Goal: Task Accomplishment & Management: Use online tool/utility

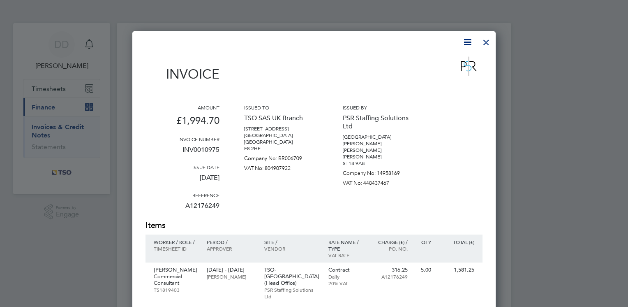
click at [480, 44] on div at bounding box center [486, 40] width 15 height 15
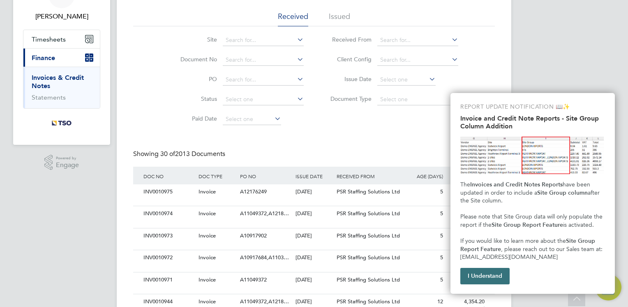
click at [497, 281] on button "I Understand" at bounding box center [485, 276] width 49 height 16
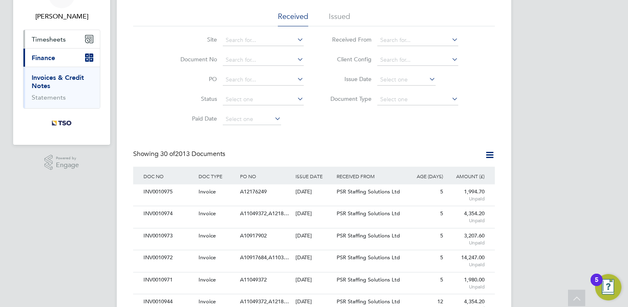
click at [42, 46] on button "Timesheets" at bounding box center [61, 39] width 77 height 18
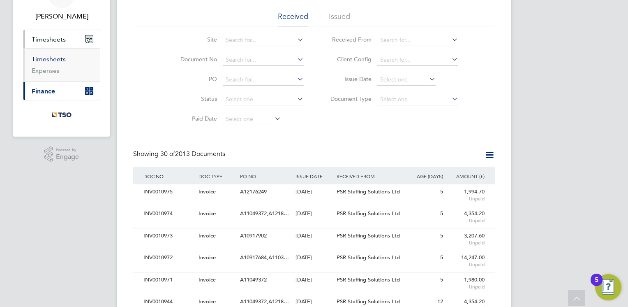
click at [59, 61] on link "Timesheets" at bounding box center [49, 59] width 34 height 8
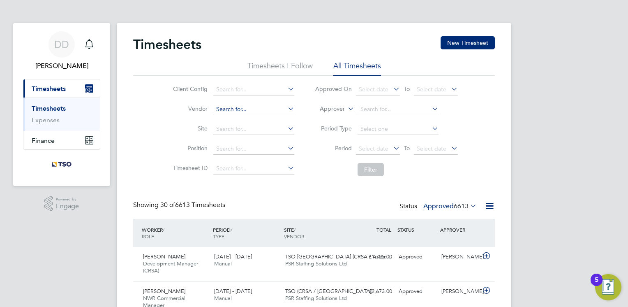
click at [227, 111] on input at bounding box center [253, 110] width 81 height 12
click at [273, 257] on div "13 - 19 Sep 2025 Manual" at bounding box center [246, 260] width 71 height 21
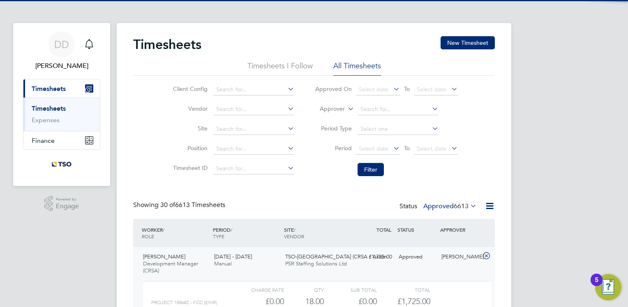
click at [258, 205] on div "Showing 30 of 6613 Timesheets Status Approved 6613" at bounding box center [314, 210] width 362 height 18
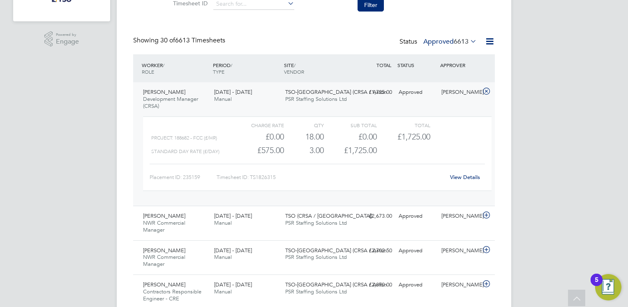
click at [459, 178] on link "View Details" at bounding box center [465, 177] width 30 height 7
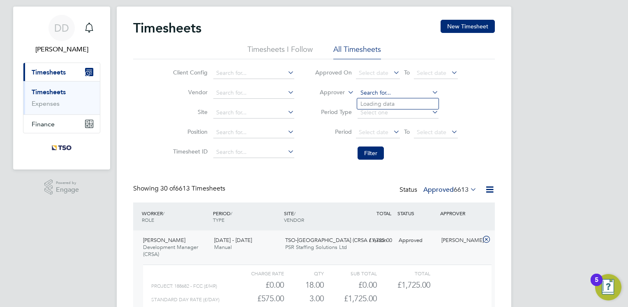
click at [377, 88] on input at bounding box center [398, 93] width 81 height 12
click at [402, 104] on li "James Al cock" at bounding box center [397, 103] width 81 height 11
type input "James Alcock"
click at [369, 155] on button "Filter" at bounding box center [371, 152] width 26 height 13
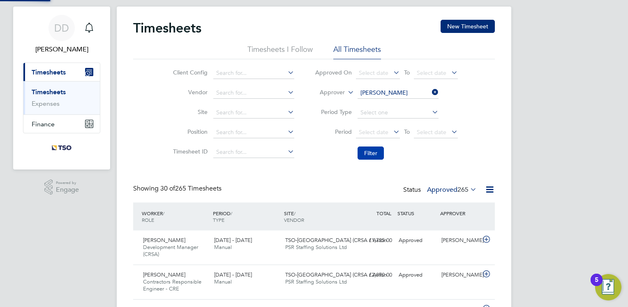
scroll to position [4, 4]
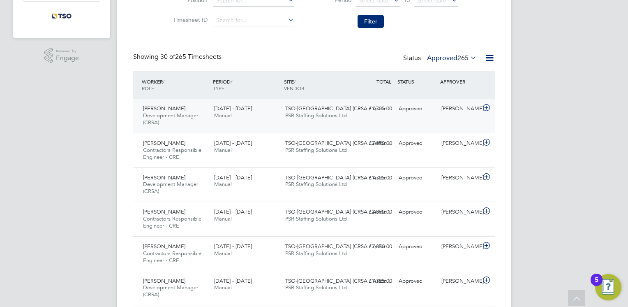
click at [227, 119] on div "13 - 19 Sep 2025 Manual" at bounding box center [246, 112] width 71 height 21
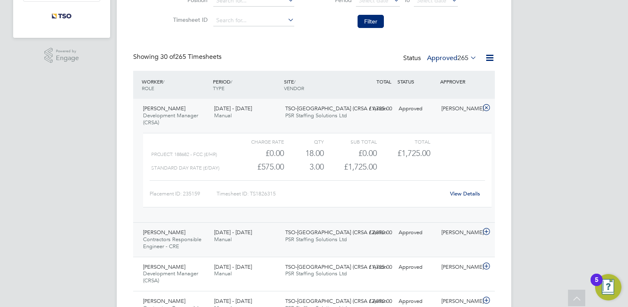
click at [243, 254] on div "Robert Broadhurst Contractors Responsible Engineer - CRE 13 - 19 Sep 2025 13 - …" at bounding box center [314, 239] width 362 height 35
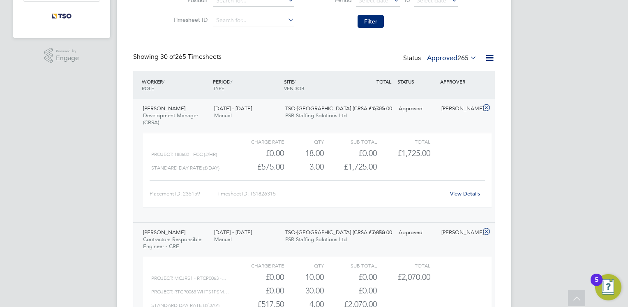
click at [324, 29] on li "Filter" at bounding box center [387, 21] width 164 height 21
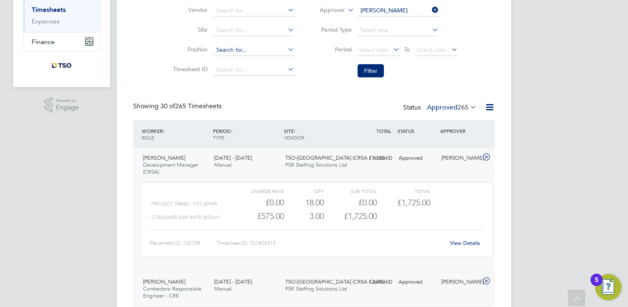
click at [227, 51] on input at bounding box center [253, 50] width 81 height 12
type input "development manager"
click at [227, 14] on input at bounding box center [253, 11] width 81 height 12
click at [182, 14] on li "Vendor" at bounding box center [232, 11] width 144 height 20
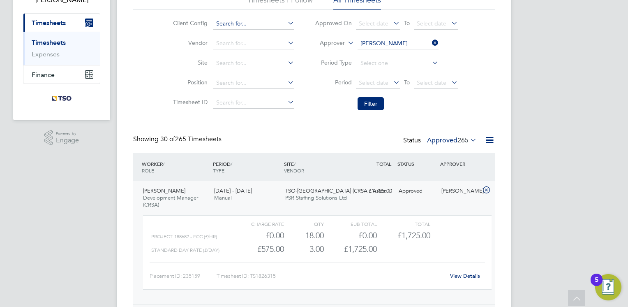
click at [220, 23] on input at bounding box center [253, 24] width 81 height 12
click at [224, 35] on li "TSO-UK" at bounding box center [253, 34] width 81 height 11
type input "TSO-UK"
click at [220, 78] on input at bounding box center [253, 83] width 81 height 12
click at [233, 105] on b "Development" at bounding box center [234, 105] width 37 height 7
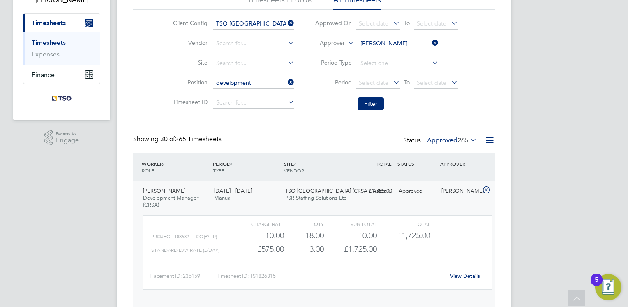
type input "Development Manager (CRSA)"
click at [365, 106] on button "Filter" at bounding box center [371, 103] width 26 height 13
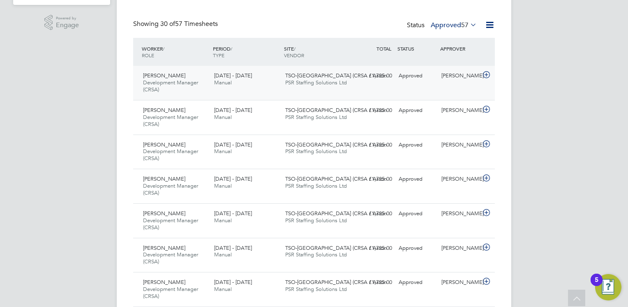
click at [280, 90] on div "Wilhelmus Slaats Development Manager (CRSA) 13 - 19 Sep 2025 13 - 19 Sep 2025 M…" at bounding box center [314, 83] width 362 height 34
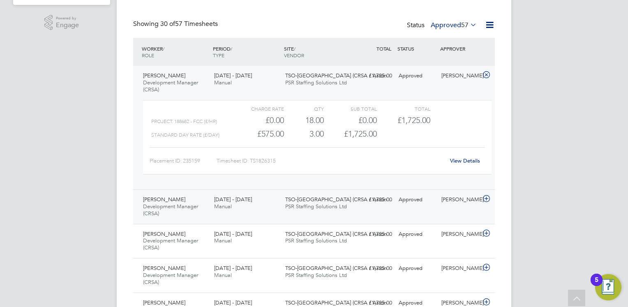
click at [270, 200] on div "6 - 12 Sep 2025 Manual" at bounding box center [246, 203] width 71 height 21
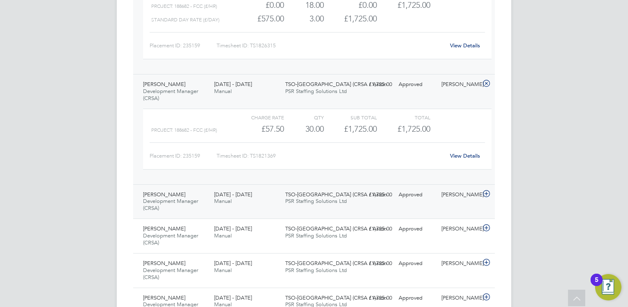
click at [257, 202] on div "30 Aug - 5 Sep 2025 Manual" at bounding box center [246, 198] width 71 height 21
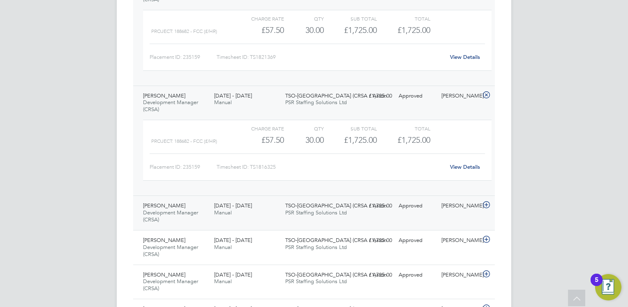
click at [242, 221] on div "Wilhelmus Slaats Development Manager (CRSA) 23 - 29 Aug 2025 23 - 29 Aug 2025 M…" at bounding box center [314, 212] width 362 height 35
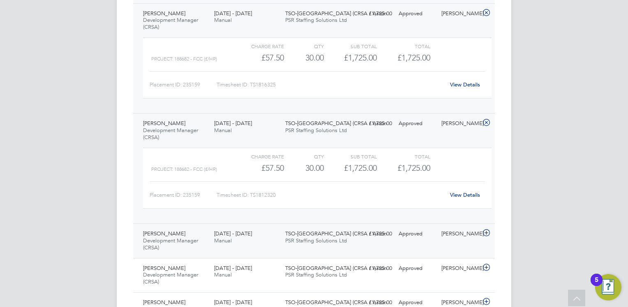
click at [238, 239] on div "16 - 22 Aug 2025 Manual" at bounding box center [246, 237] width 71 height 21
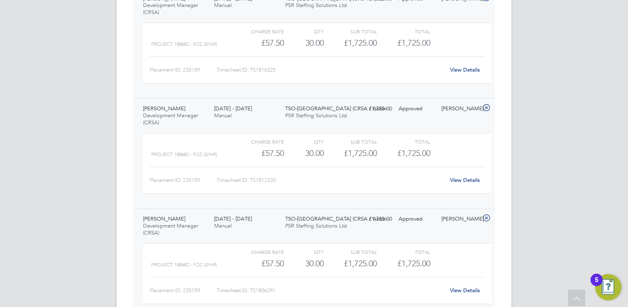
click at [429, 172] on div "Charge rate QTY Sub Total Total Project: 188682 - FCC (£/HR) £57.50 30 30.00 30…" at bounding box center [317, 163] width 349 height 61
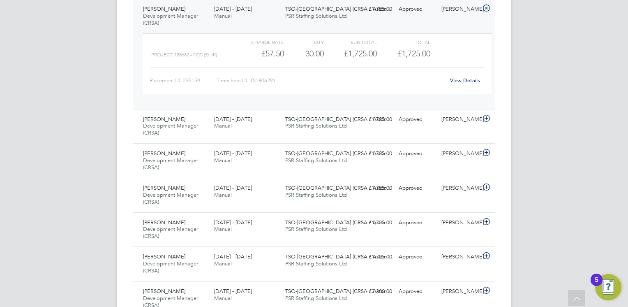
scroll to position [740, 0]
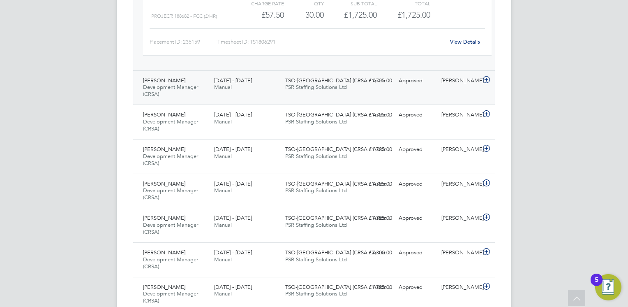
click at [309, 98] on div "Wilhelmus Slaats Development Manager (CRSA) 9 - 15 Aug 2025 9 - 15 Aug 2025 Man…" at bounding box center [314, 87] width 362 height 35
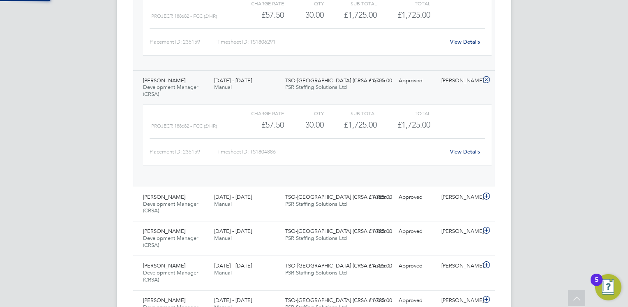
scroll to position [14, 80]
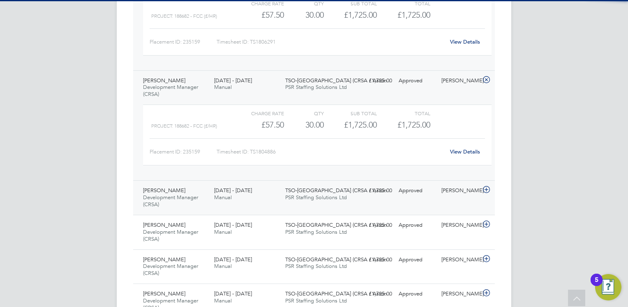
click at [299, 189] on span "TSO-UK (CRSA / Aston…" at bounding box center [338, 190] width 107 height 7
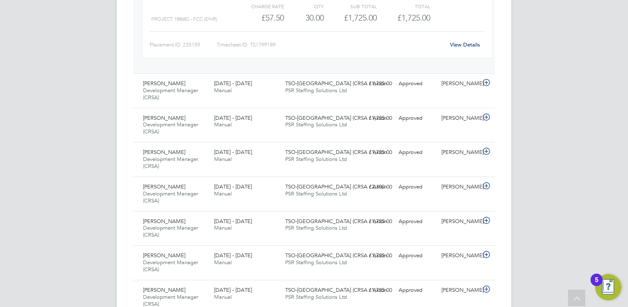
scroll to position [987, 0]
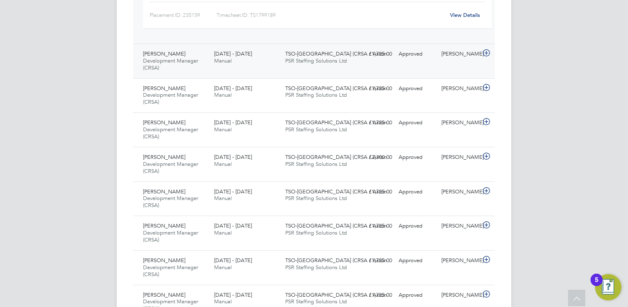
click at [258, 71] on div "Wilhelmus Slaats Development Manager (CRSA) 26 Jul - 1 Aug 2025 26 Jul - 1 Aug …" at bounding box center [314, 61] width 362 height 35
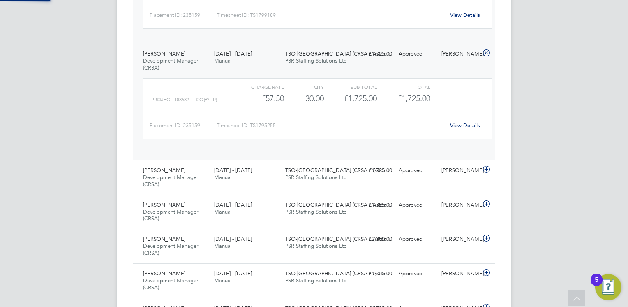
scroll to position [14, 80]
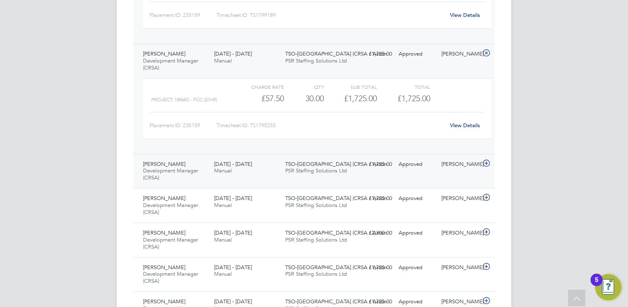
click at [260, 174] on div "12 - 18 Jul 2025 Manual" at bounding box center [246, 168] width 71 height 21
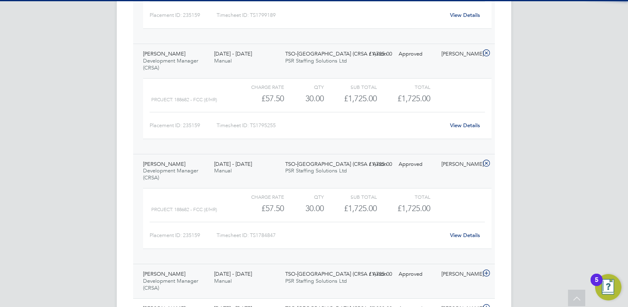
click at [268, 274] on div "5 - 11 Jul 2025 Manual" at bounding box center [246, 277] width 71 height 21
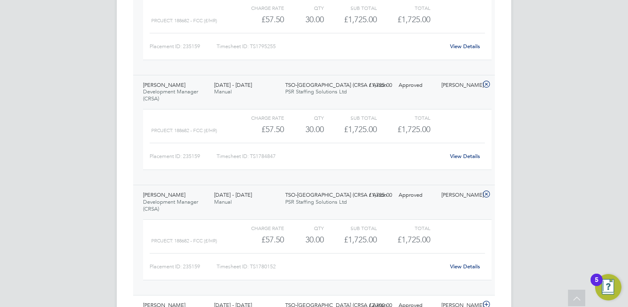
scroll to position [1086, 0]
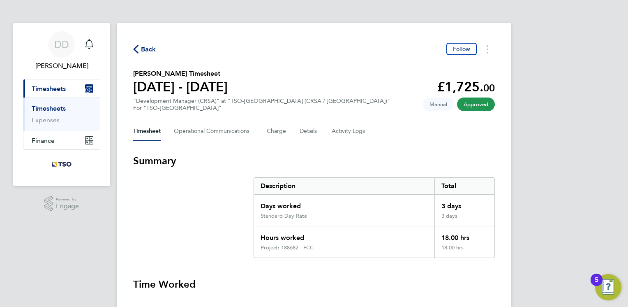
click at [344, 156] on h3 "Summary" at bounding box center [314, 160] width 362 height 13
